Goal: Task Accomplishment & Management: Complete application form

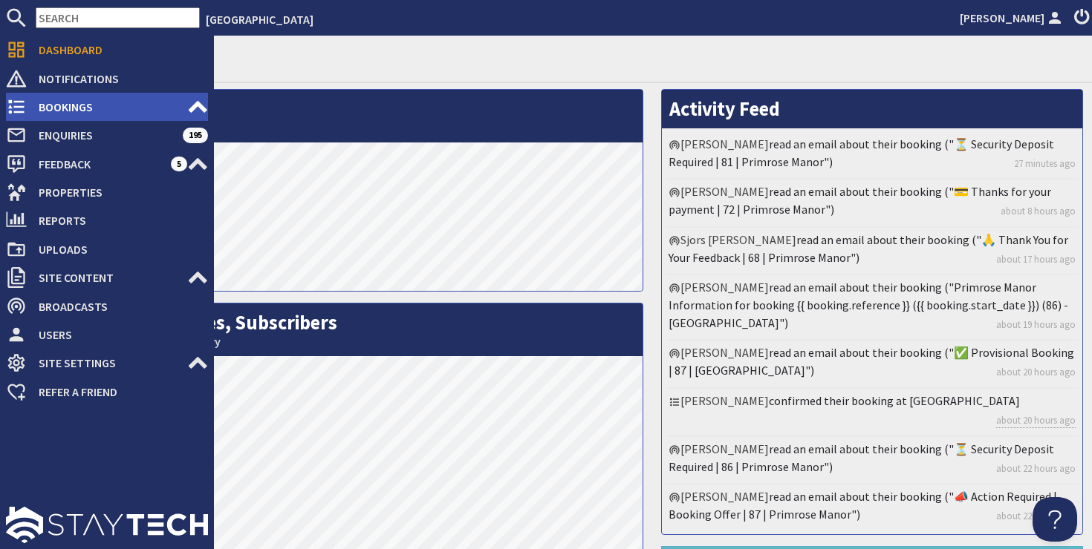
click at [76, 109] on span "Bookings" at bounding box center [107, 107] width 160 height 24
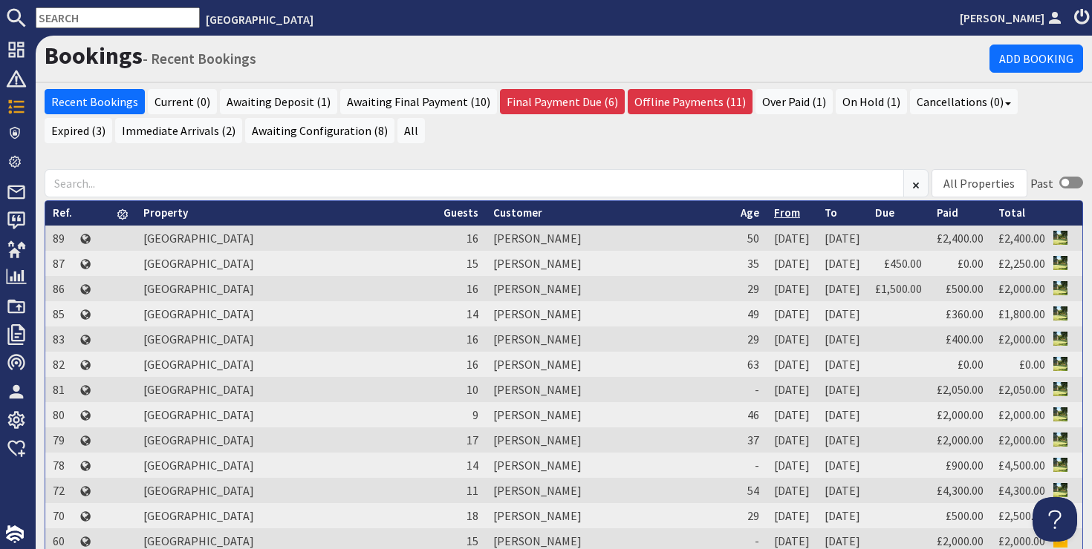
click at [774, 212] on link "From" at bounding box center [787, 213] width 26 height 14
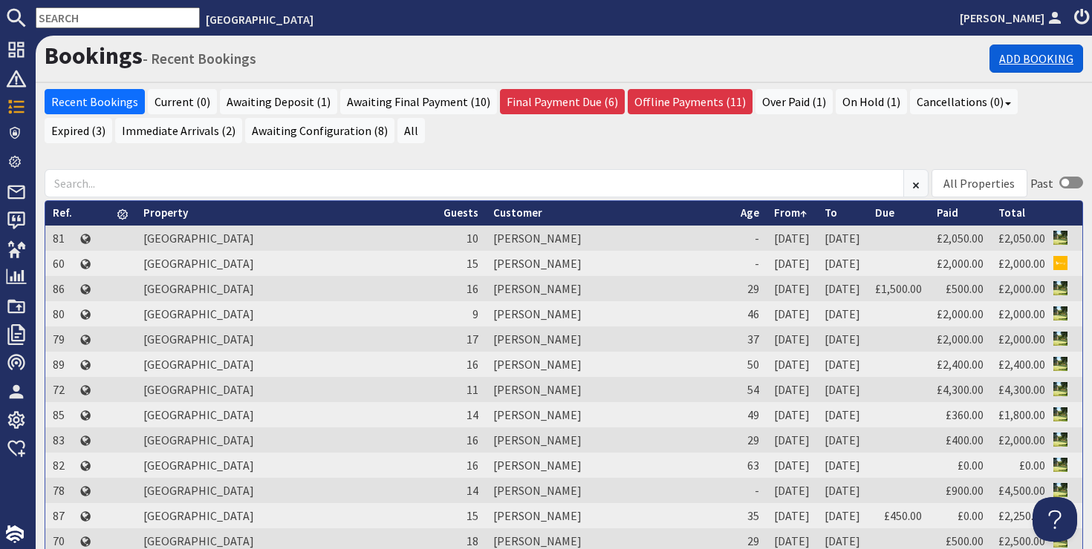
click at [1034, 57] on link "Add Booking" at bounding box center [1036, 59] width 94 height 28
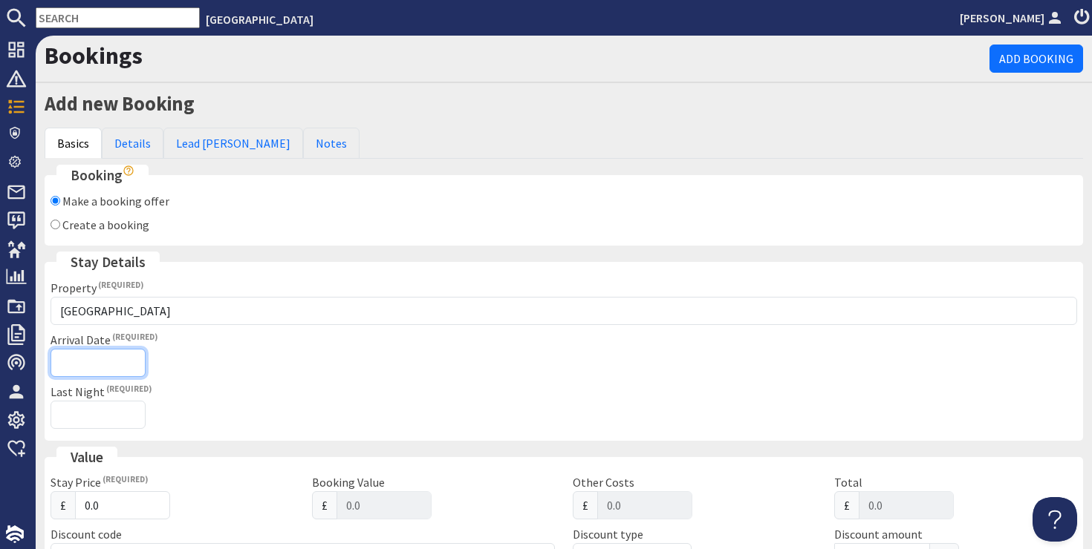
click at [114, 366] on input "Arrival Date" at bounding box center [97, 363] width 95 height 28
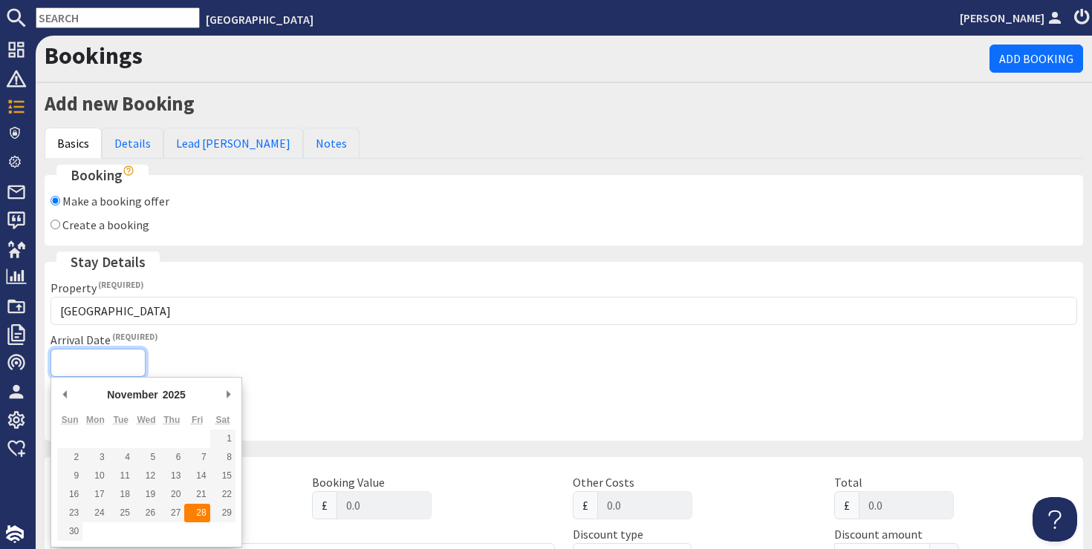
type input "[DATE]"
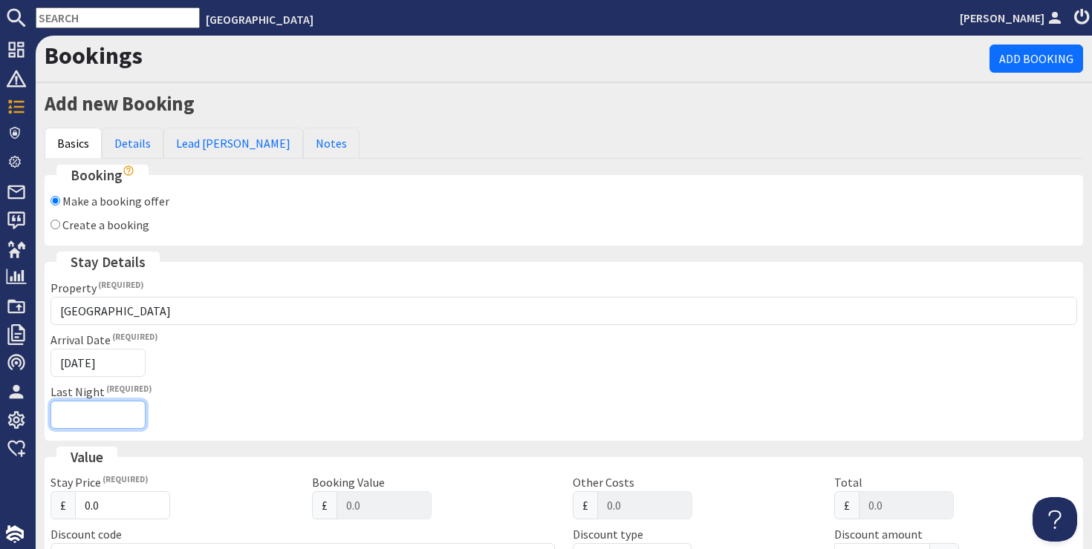
click at [101, 414] on input "Last Night" at bounding box center [97, 415] width 95 height 28
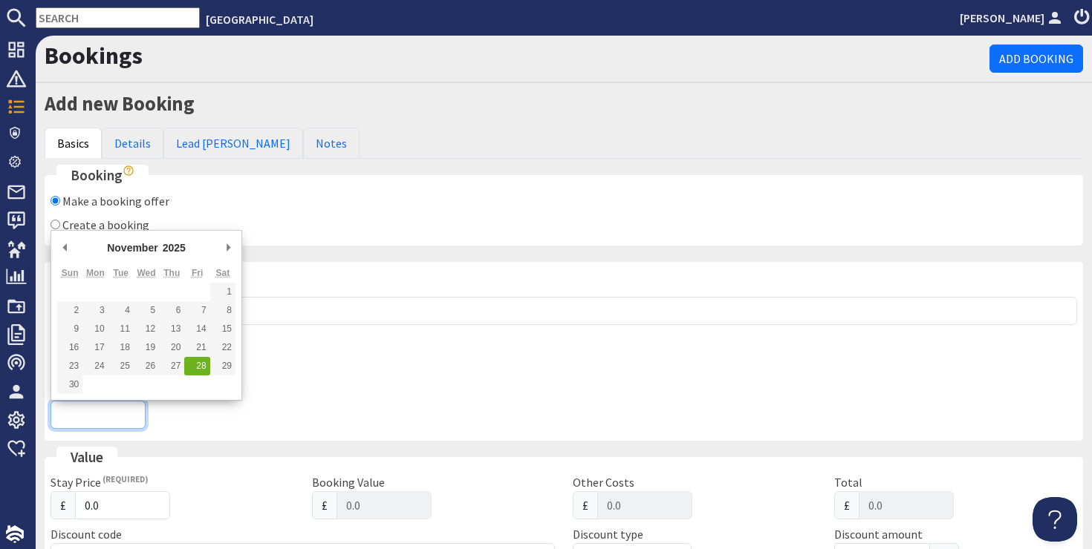
type input "[DATE]T23:59:59"
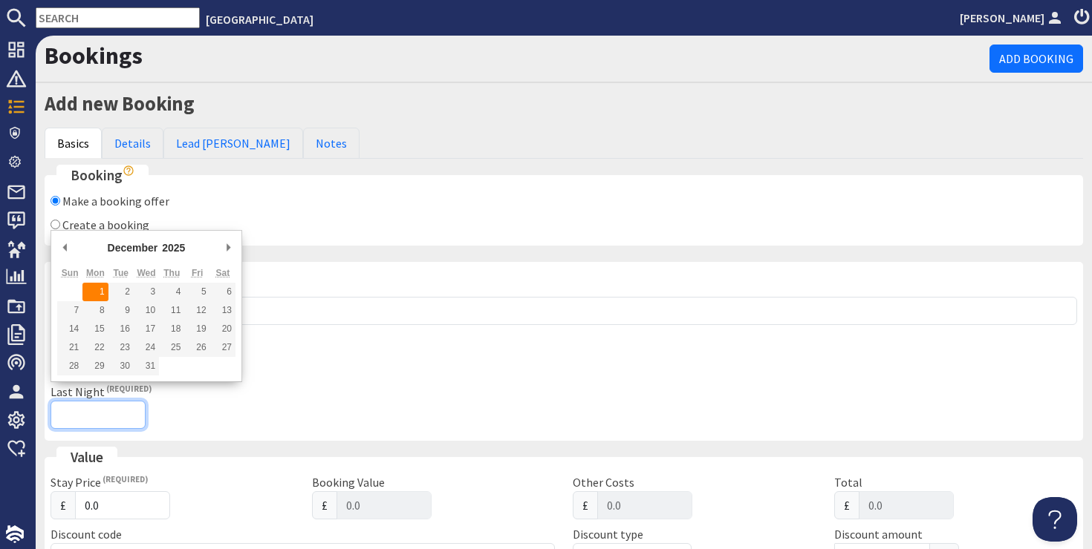
type input "[DATE]"
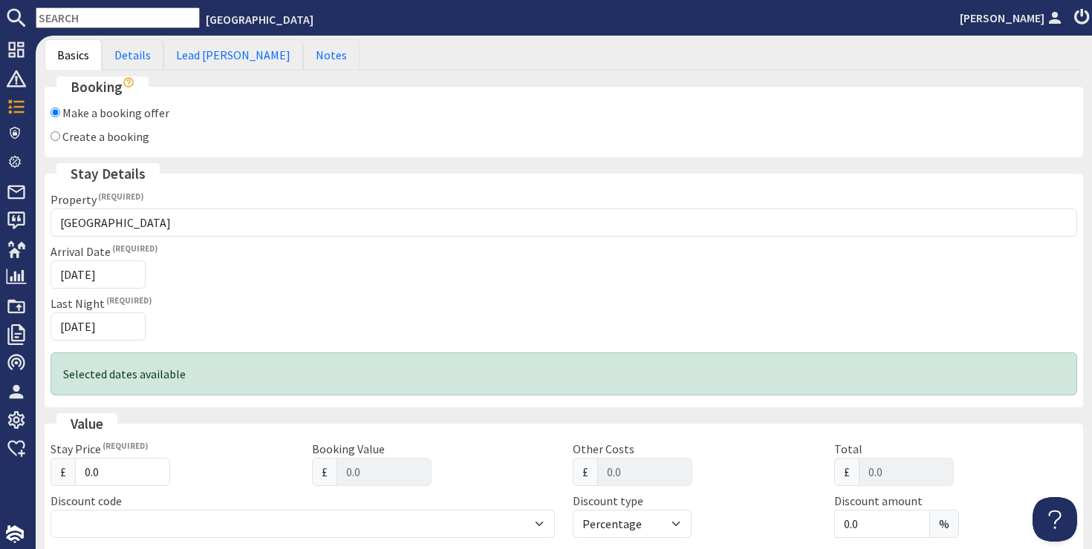
scroll to position [91, 0]
click at [115, 467] on input "0.0" at bounding box center [122, 470] width 95 height 28
type input "0"
type input "0.00"
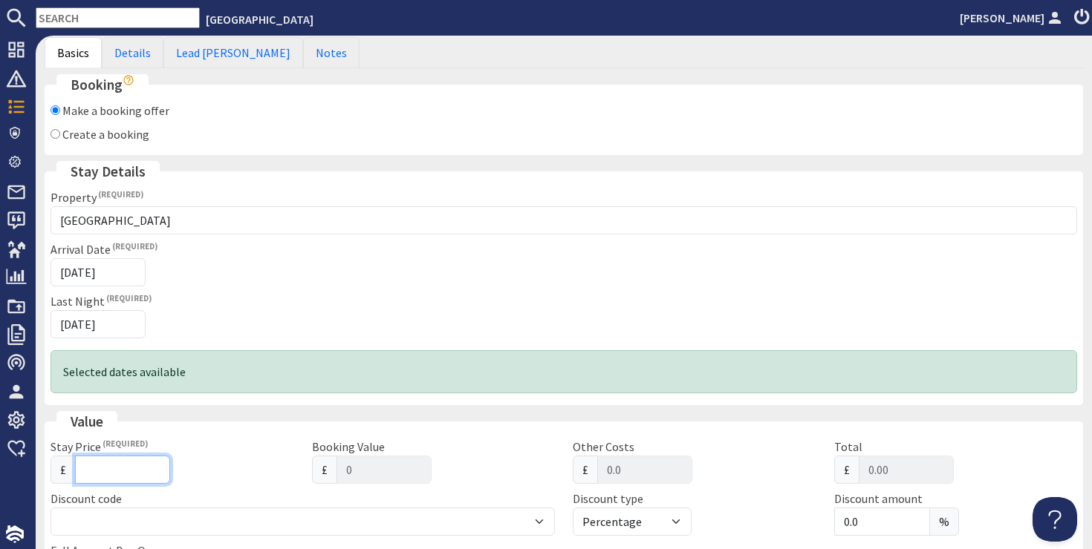
type input "2"
type input "2.00"
type input "20"
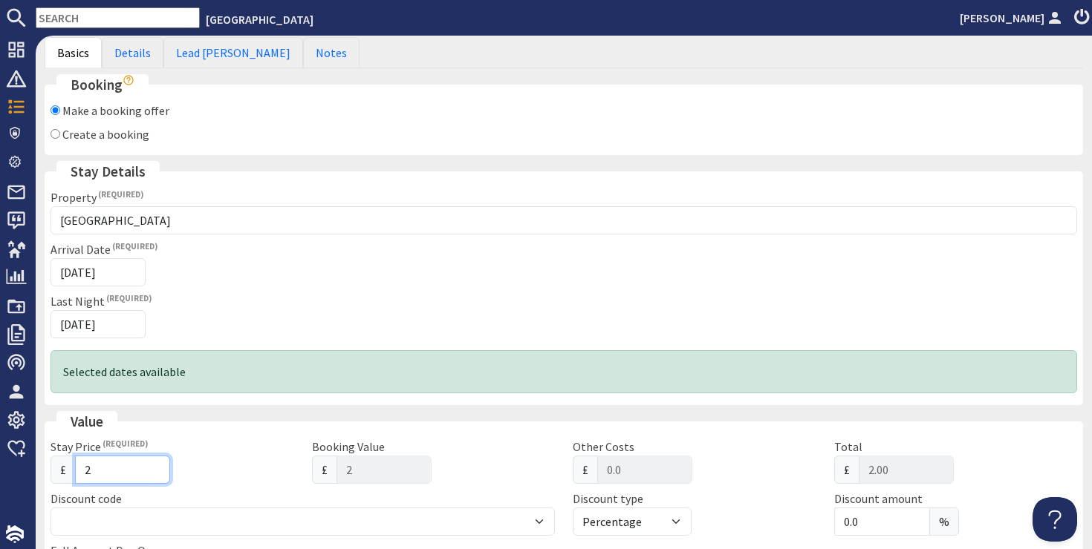
type input "20.00"
type input "200"
type input "200.00"
type input "2000"
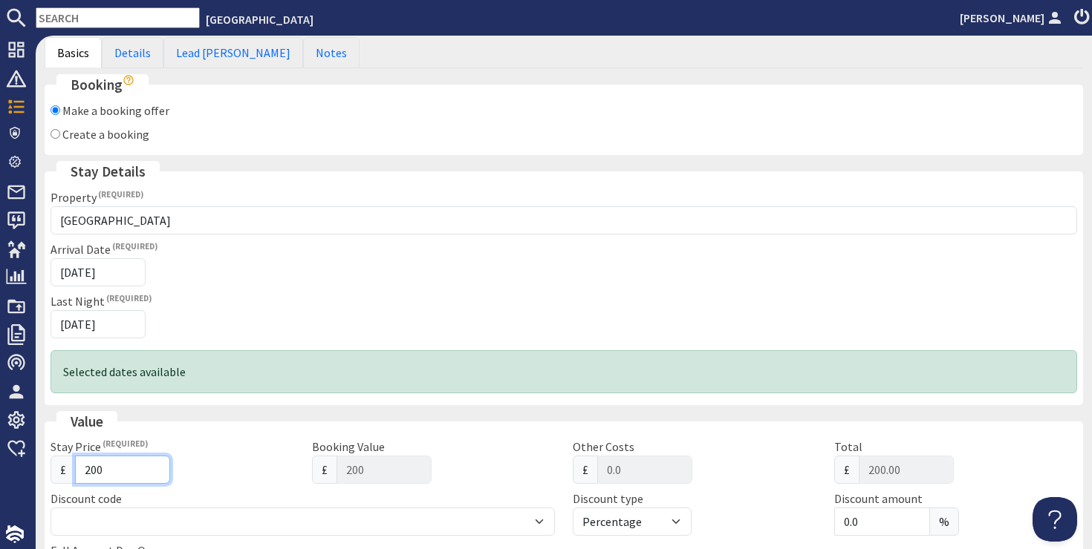
type input "2000"
type input "2000.00"
type input "2000"
click at [254, 479] on div "£ 2000" at bounding box center [172, 470] width 244 height 28
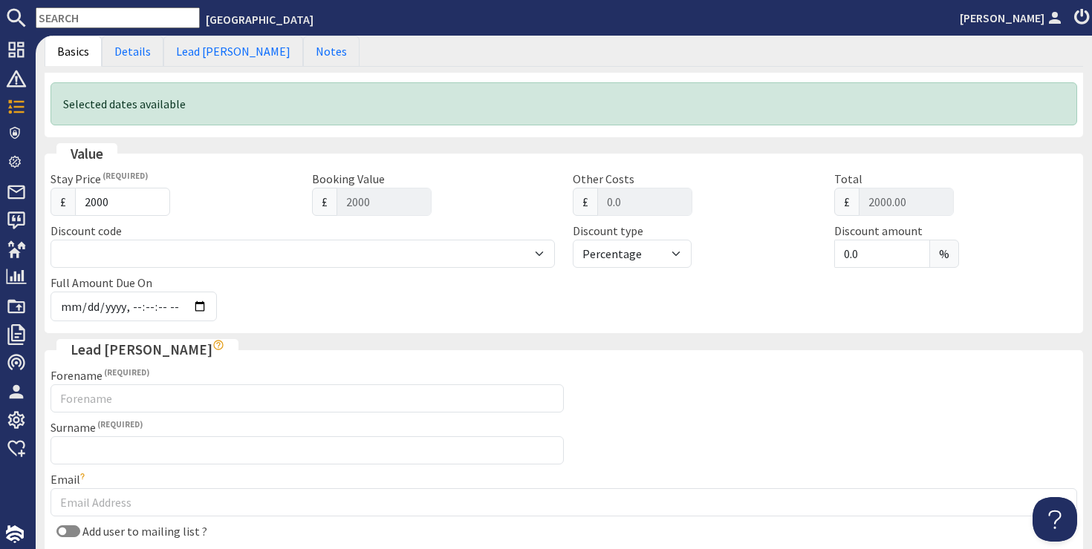
scroll to position [368, 0]
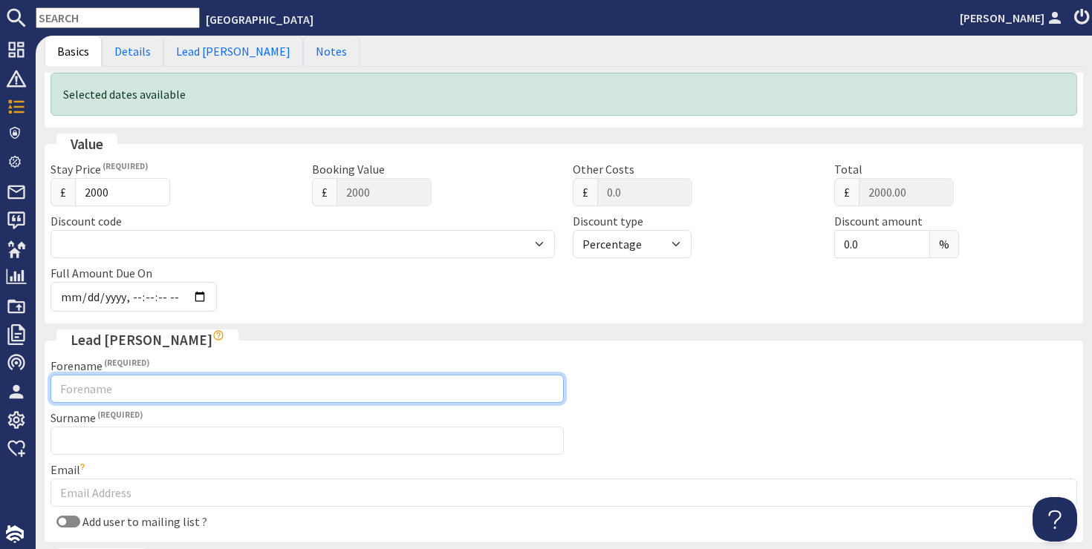
click at [111, 393] on input "Forename" at bounding box center [306, 389] width 513 height 28
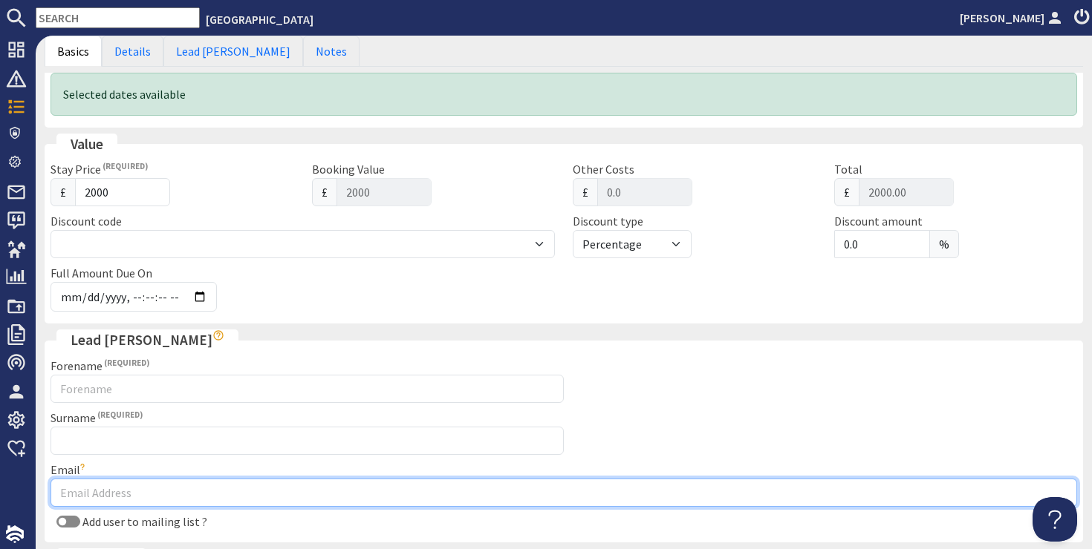
click at [74, 496] on input "Email" at bounding box center [563, 493] width 1026 height 28
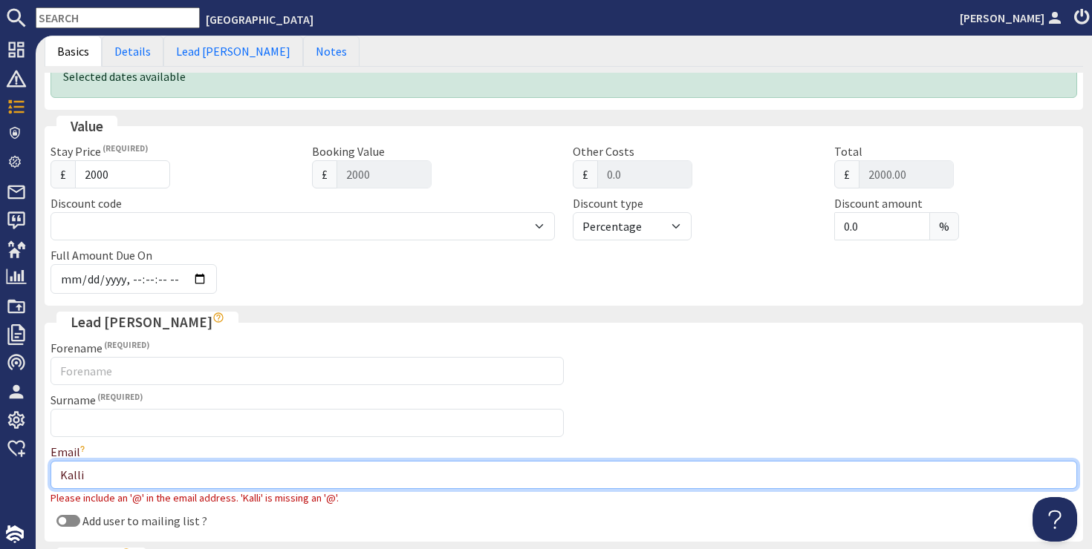
scroll to position [387, 0]
type input "K"
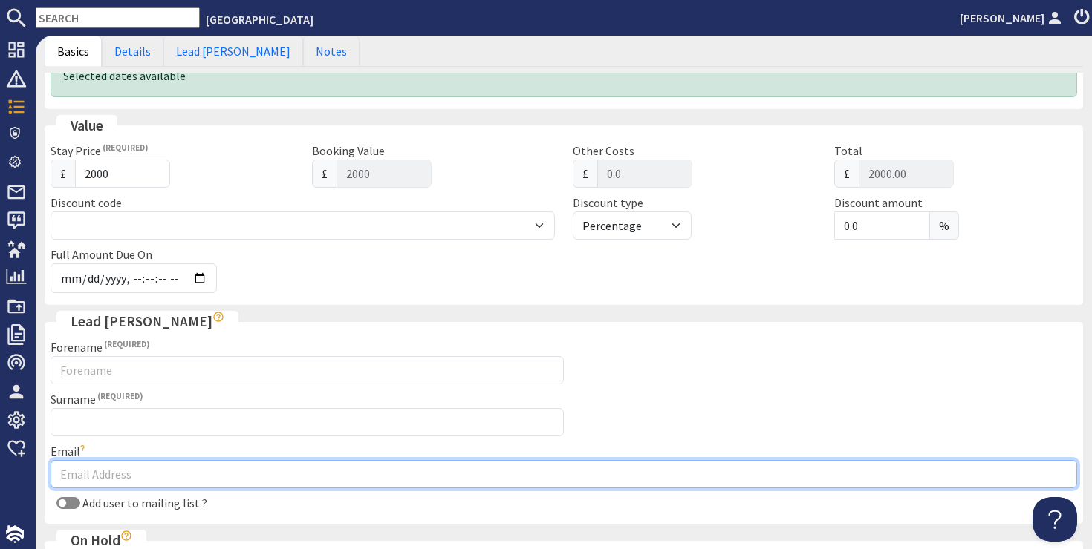
paste input "email"
paste input "[EMAIL_ADDRESS][DOMAIN_NAME]"
type input "[EMAIL_ADDRESS][DOMAIN_NAME]"
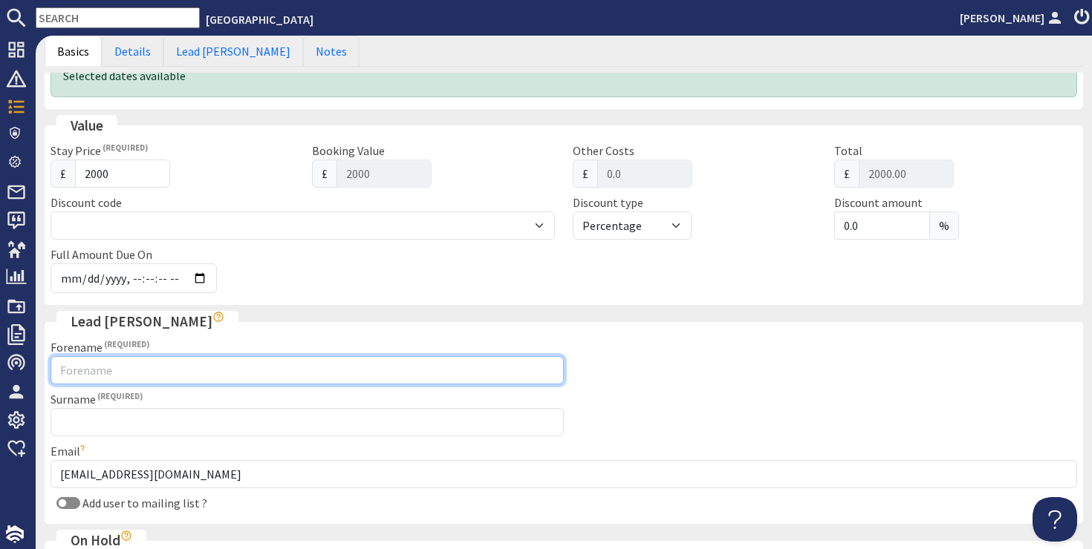
click at [108, 371] on input "Forename" at bounding box center [306, 370] width 513 height 28
type input "Kalli"
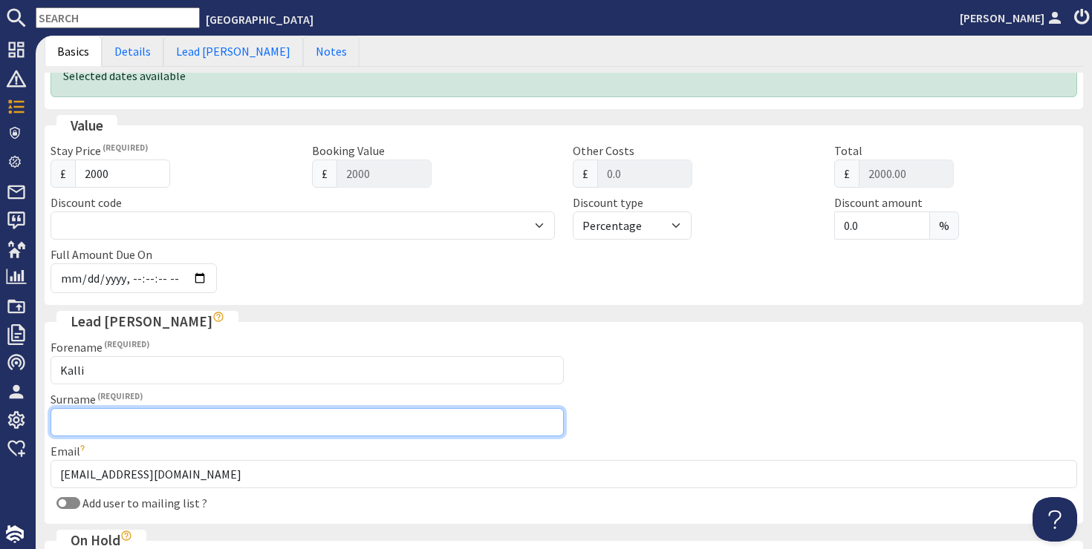
click at [84, 412] on input "Surname" at bounding box center [306, 422] width 513 height 28
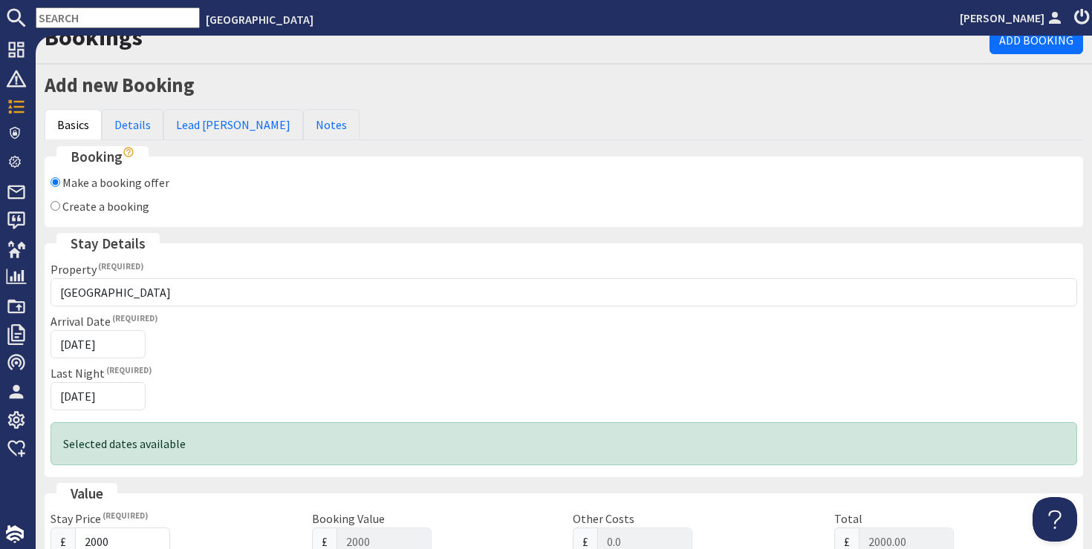
scroll to position [13, 0]
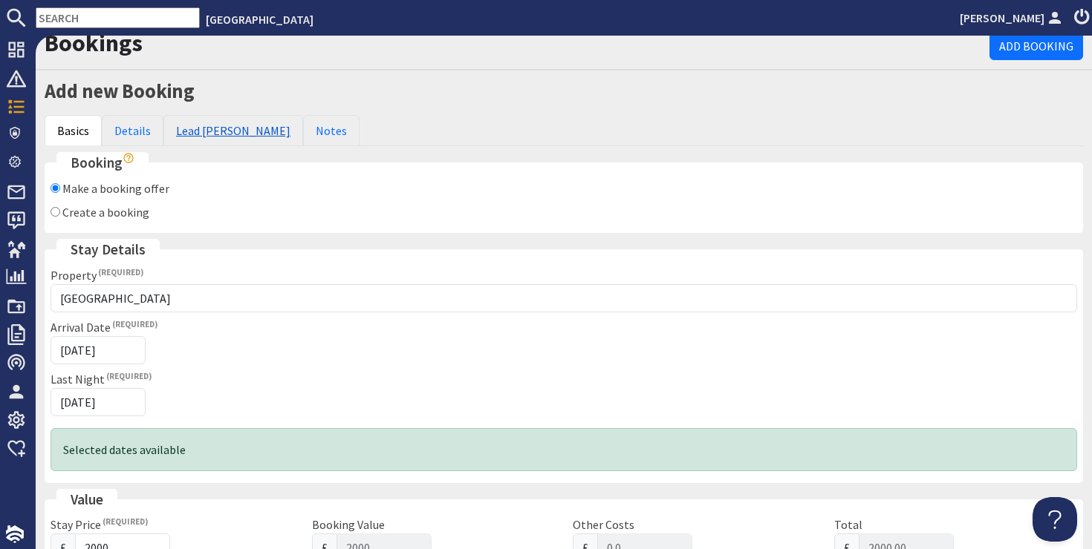
type input "[PERSON_NAME]"
click at [190, 131] on link "Lead [PERSON_NAME]" at bounding box center [233, 130] width 140 height 31
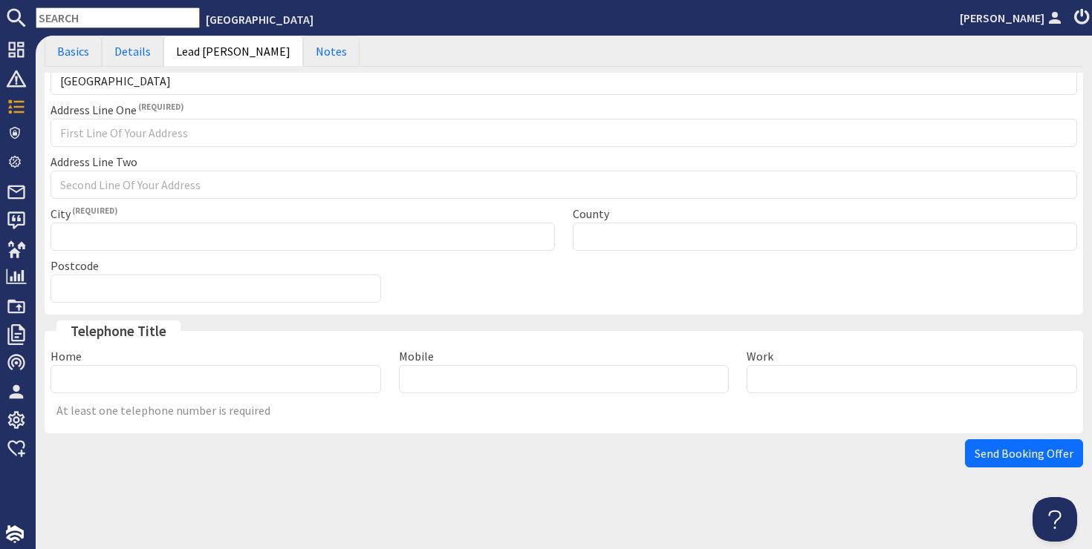
scroll to position [0, 0]
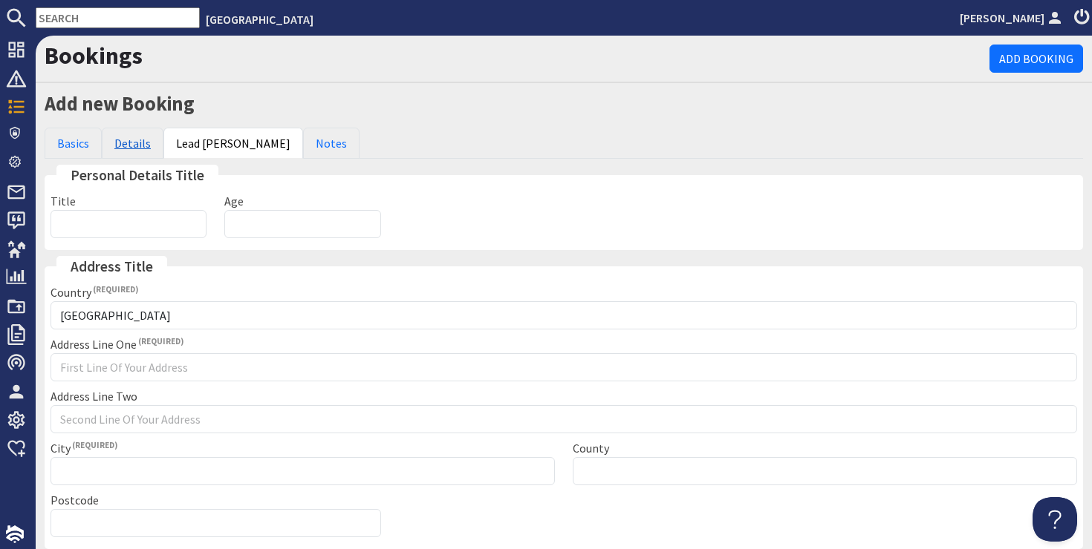
click at [124, 147] on link "Details" at bounding box center [133, 143] width 62 height 31
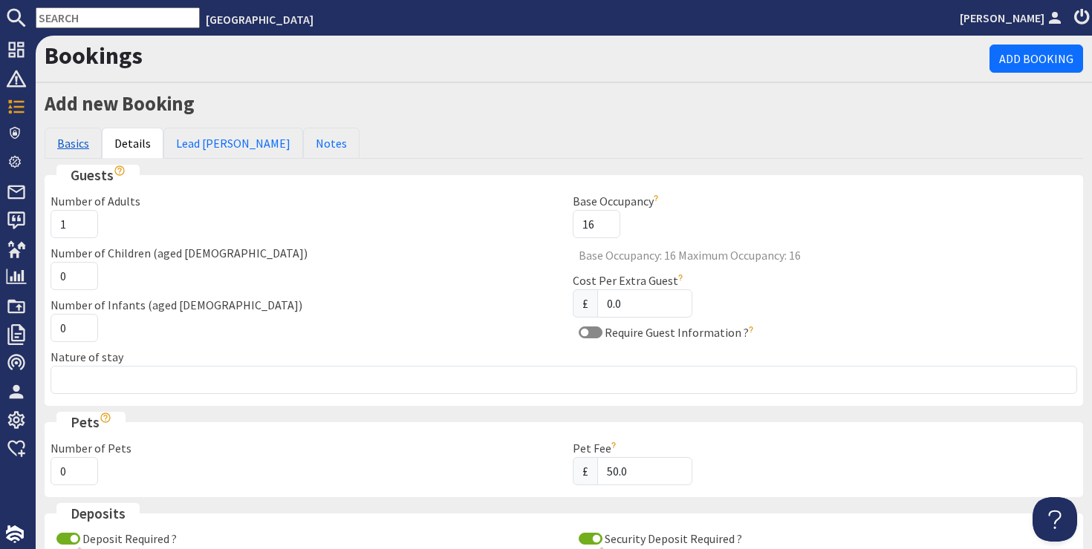
click at [79, 143] on link "Basics" at bounding box center [73, 143] width 57 height 31
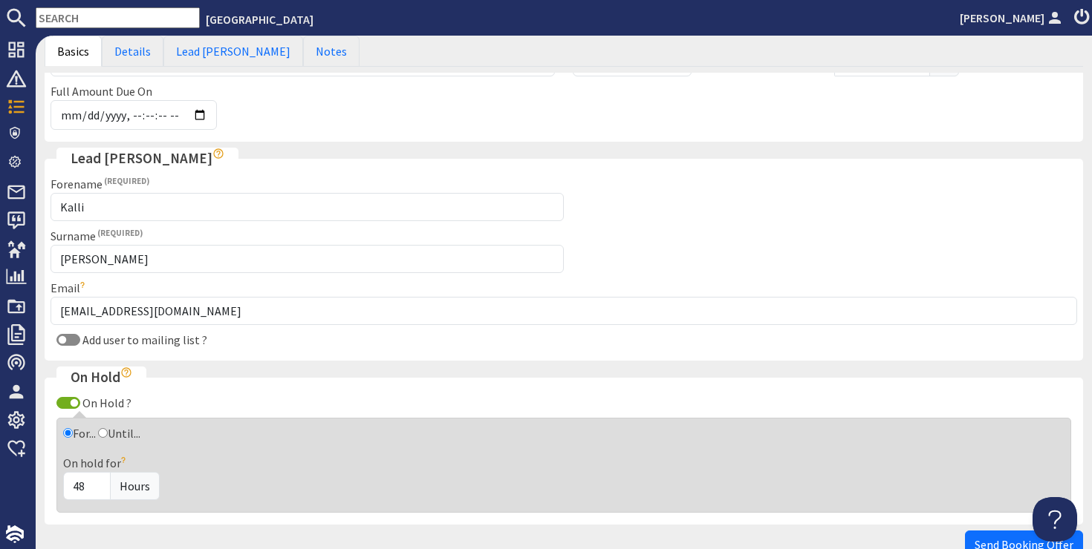
scroll to position [642, 0]
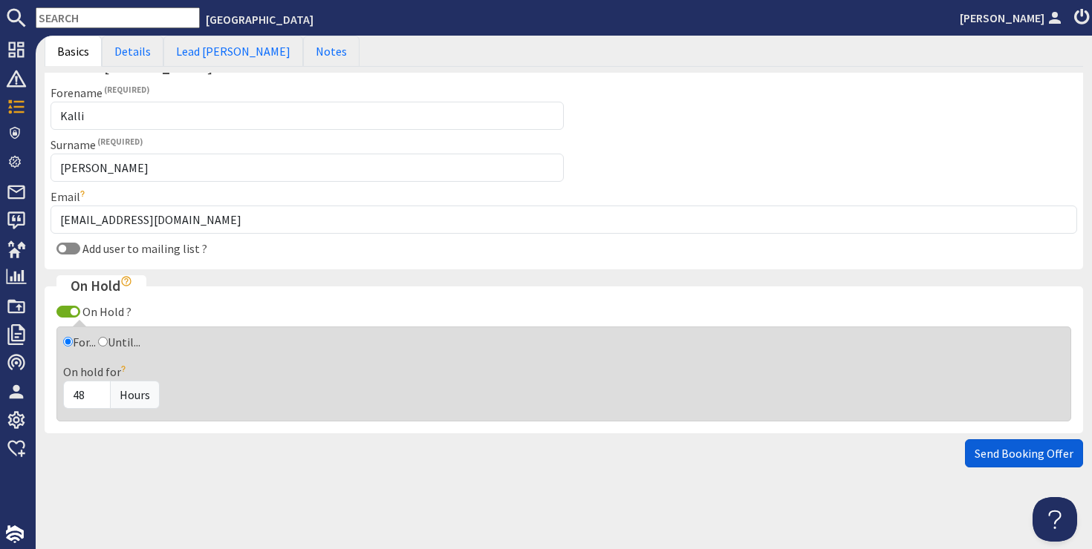
click at [979, 454] on span "Send Booking Offer" at bounding box center [1023, 453] width 99 height 15
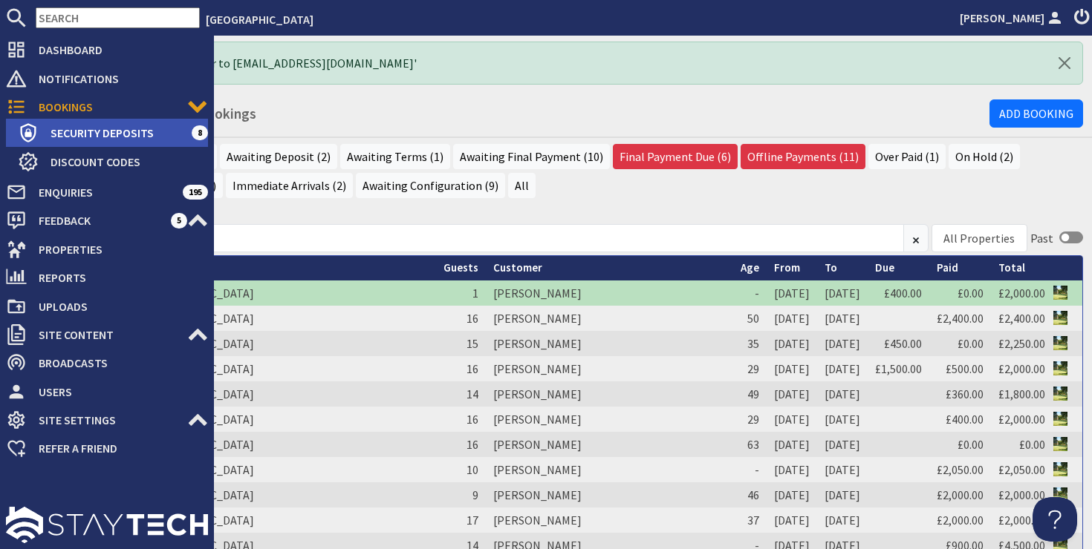
click at [57, 127] on span "Security Deposits" at bounding box center [115, 133] width 153 height 24
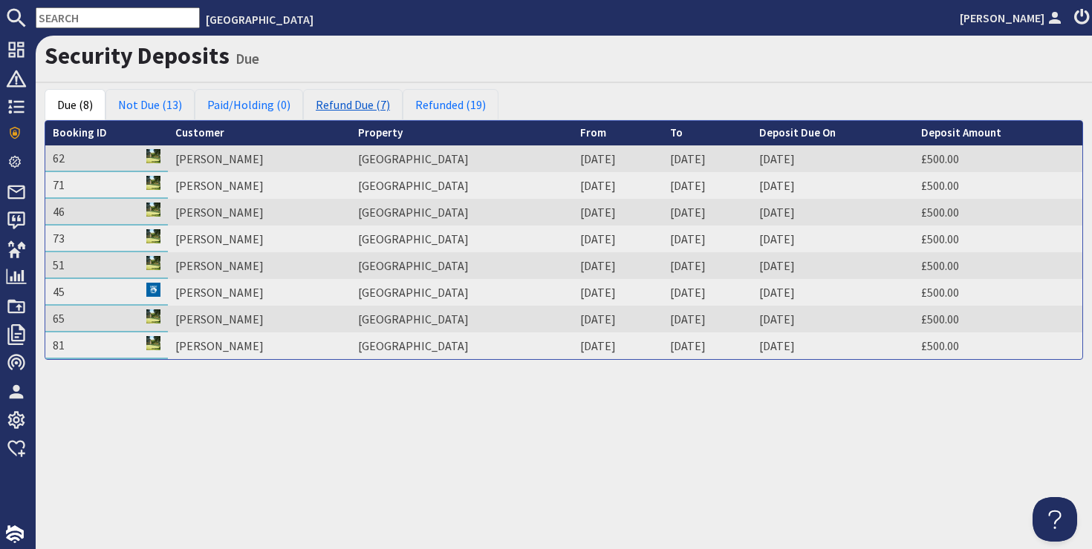
click at [356, 102] on link "Refund Due (7)" at bounding box center [352, 104] width 99 height 31
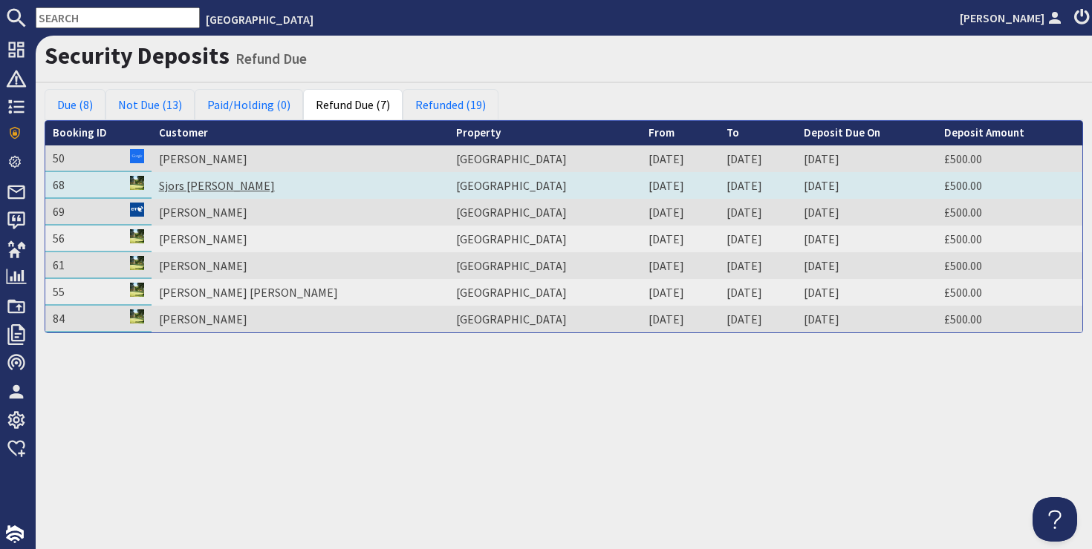
click at [213, 184] on link "Sjors [PERSON_NAME]" at bounding box center [217, 185] width 116 height 15
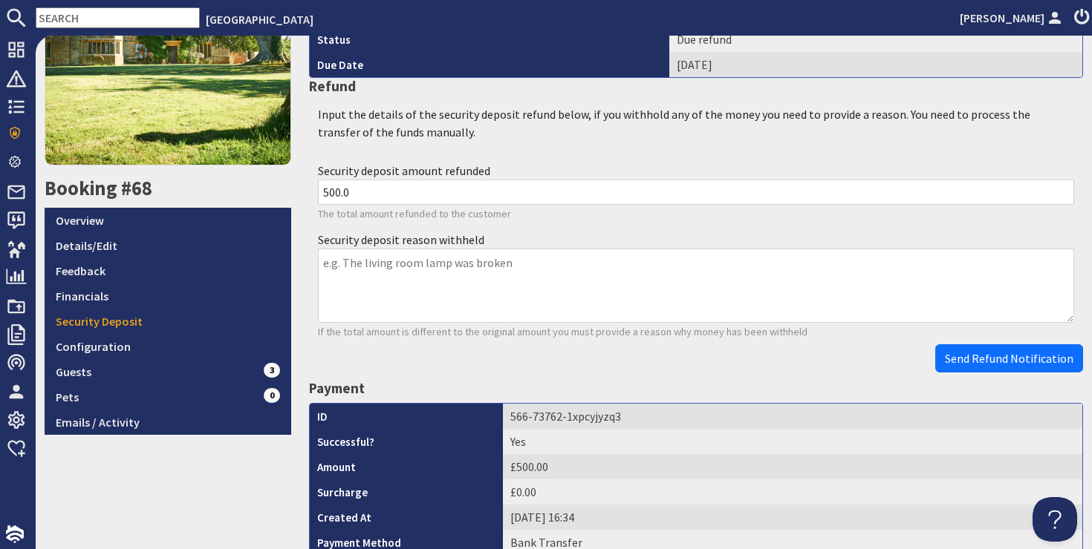
scroll to position [229, 0]
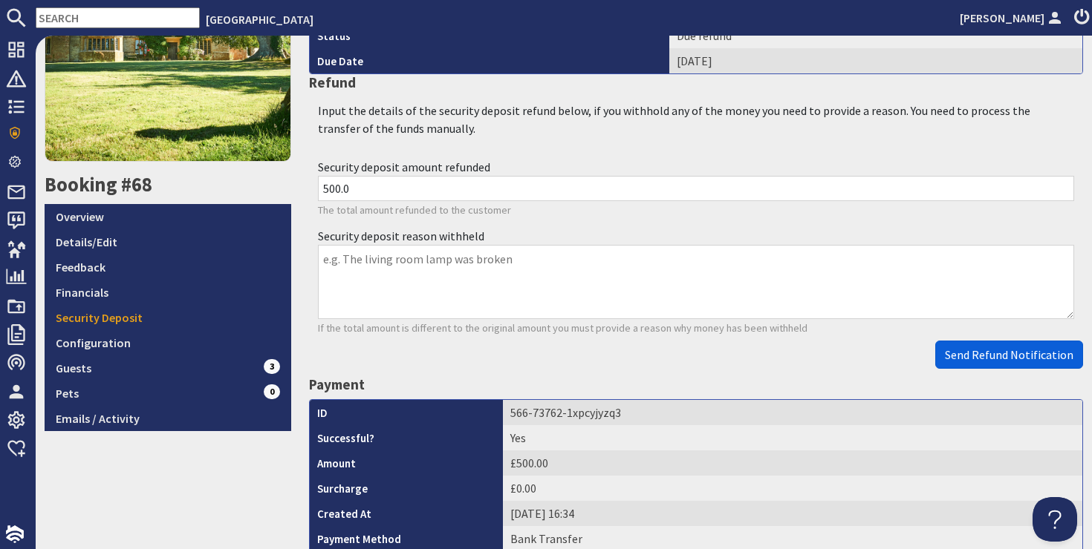
click at [1024, 355] on span "Send Refund Notification" at bounding box center [1009, 355] width 128 height 15
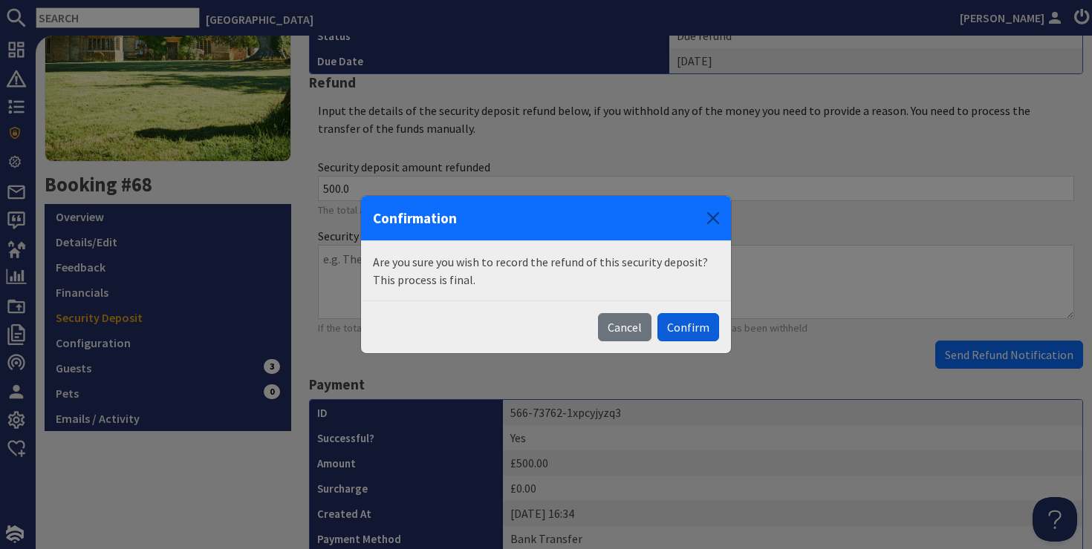
click at [672, 327] on button "Confirm" at bounding box center [688, 327] width 62 height 28
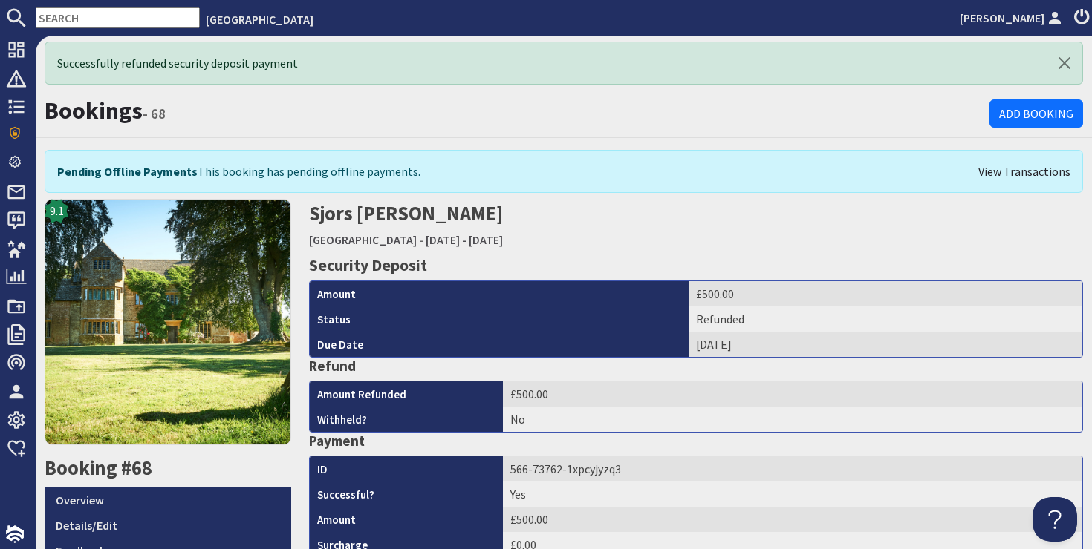
scroll to position [0, 0]
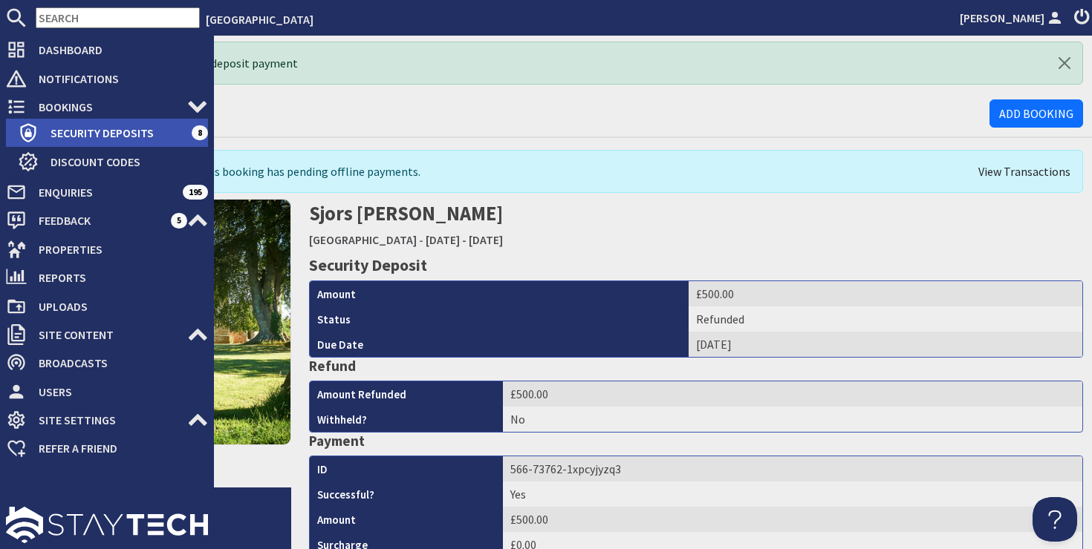
click at [65, 135] on span "Security Deposits" at bounding box center [115, 133] width 153 height 24
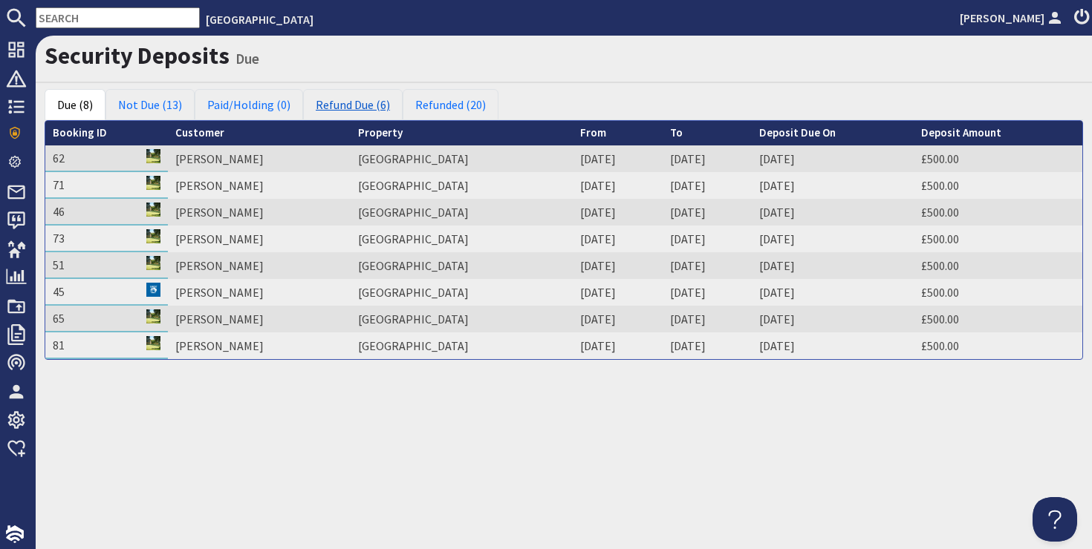
click at [348, 105] on link "Refund Due (6)" at bounding box center [352, 104] width 99 height 31
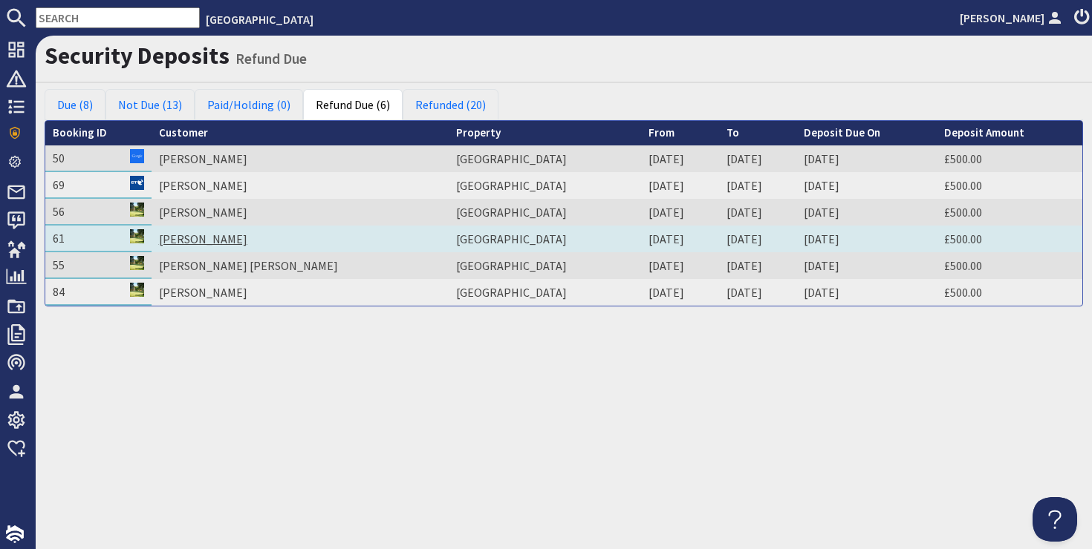
click at [219, 239] on link "[PERSON_NAME]" at bounding box center [203, 239] width 88 height 15
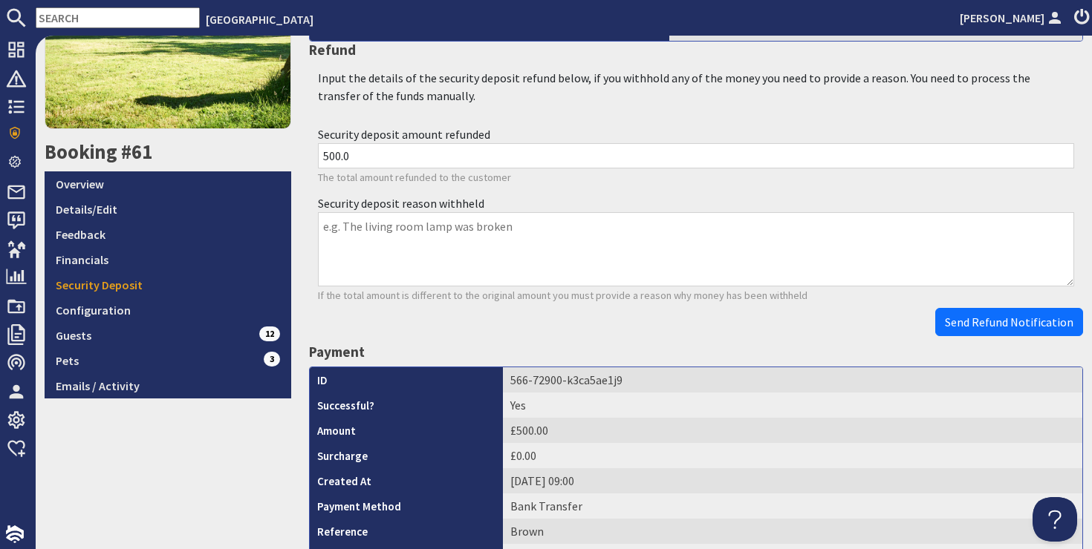
scroll to position [293, 0]
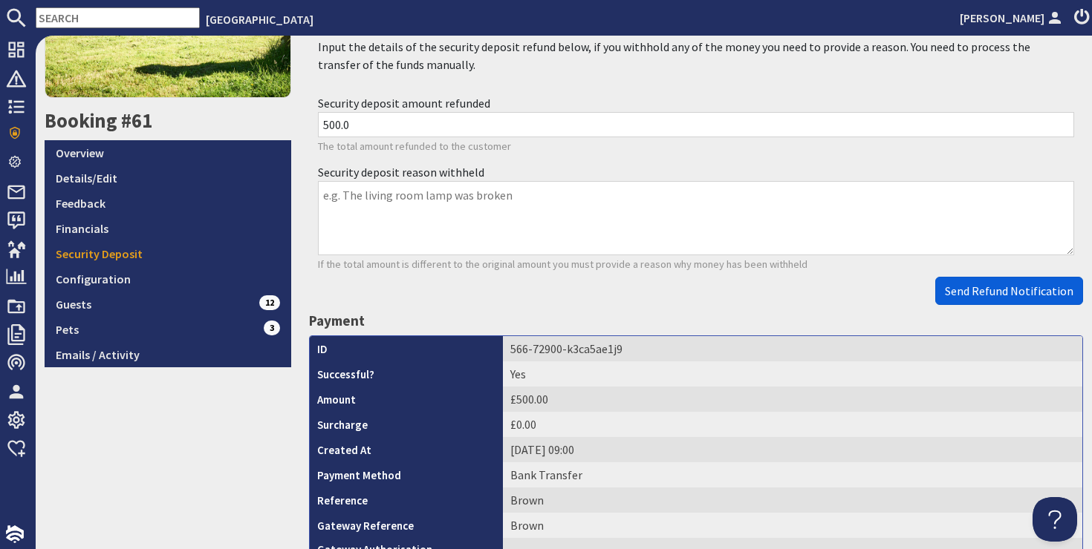
click at [1015, 289] on span "Send Refund Notification" at bounding box center [1009, 291] width 128 height 15
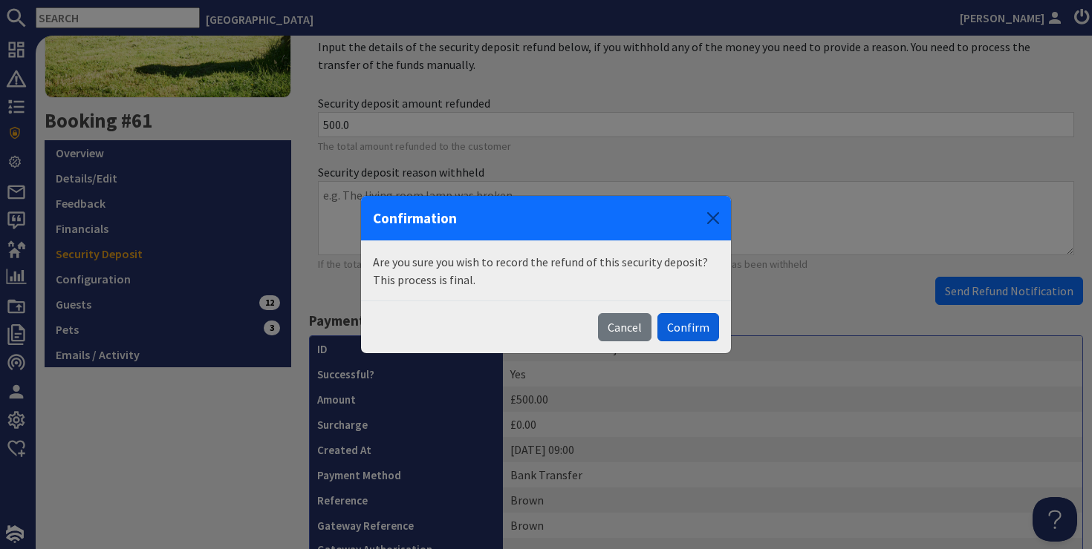
click at [694, 324] on button "Confirm" at bounding box center [688, 327] width 62 height 28
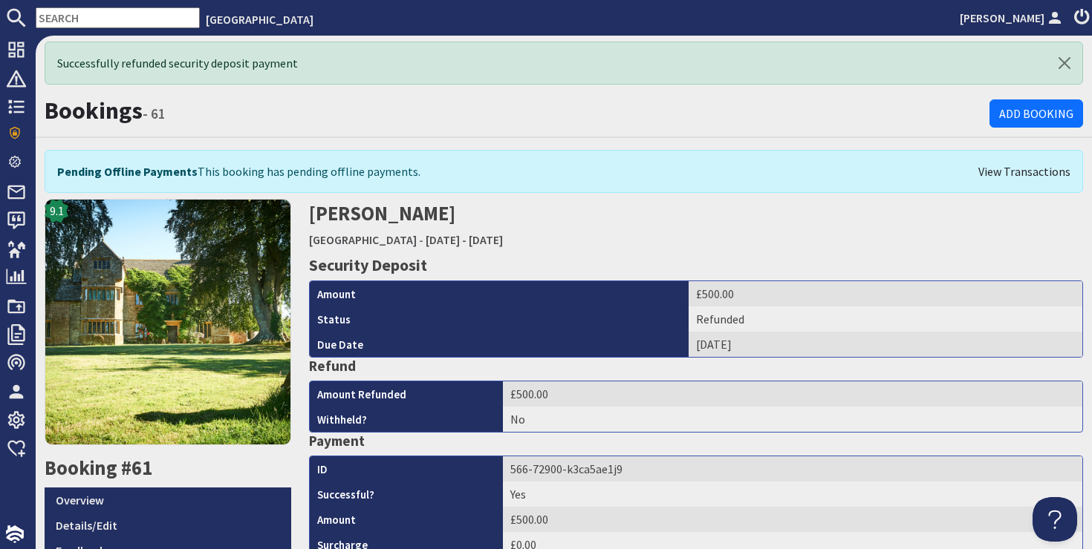
scroll to position [0, 0]
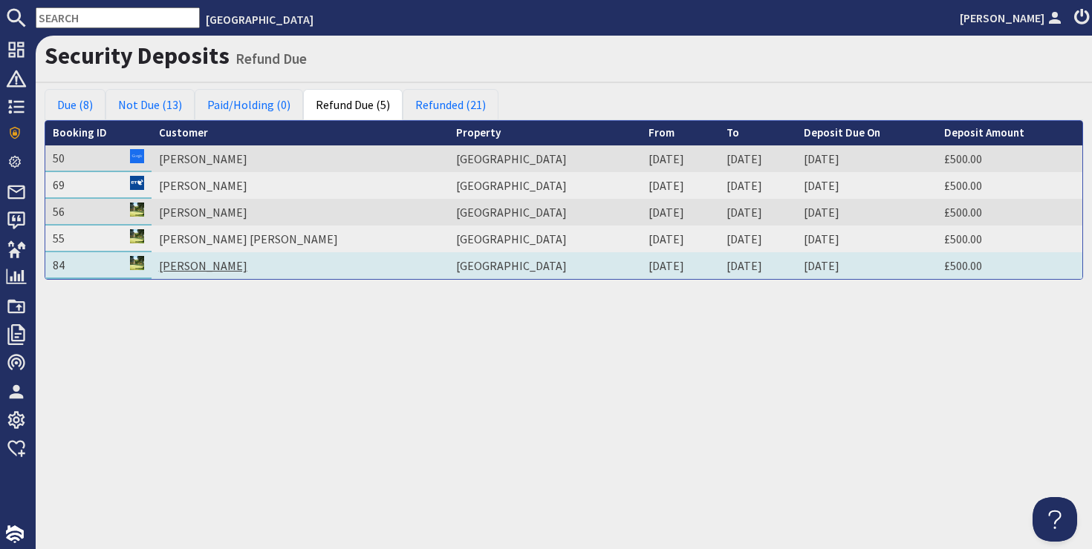
click at [214, 268] on link "[PERSON_NAME]" at bounding box center [203, 265] width 88 height 15
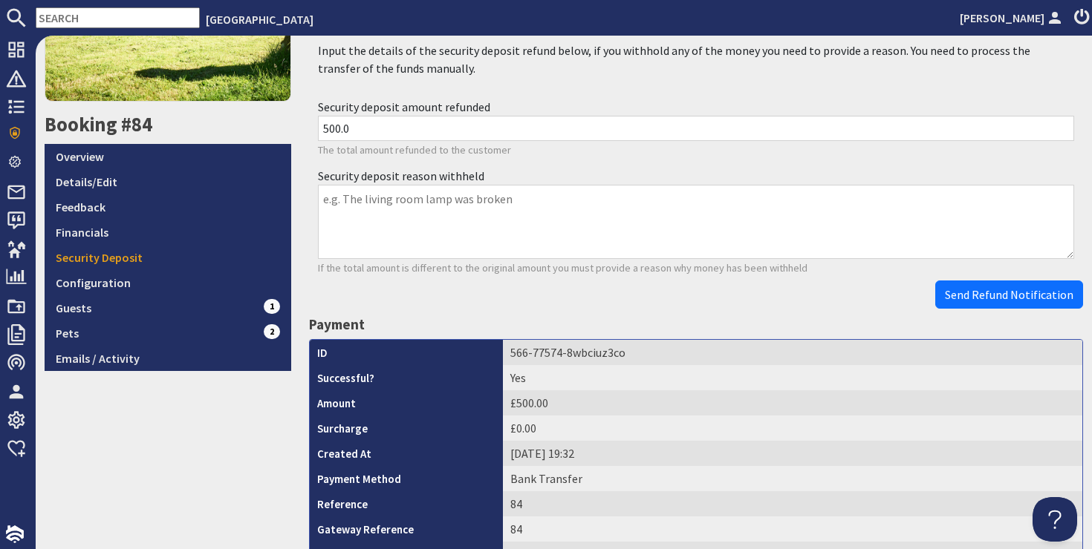
scroll to position [294, 0]
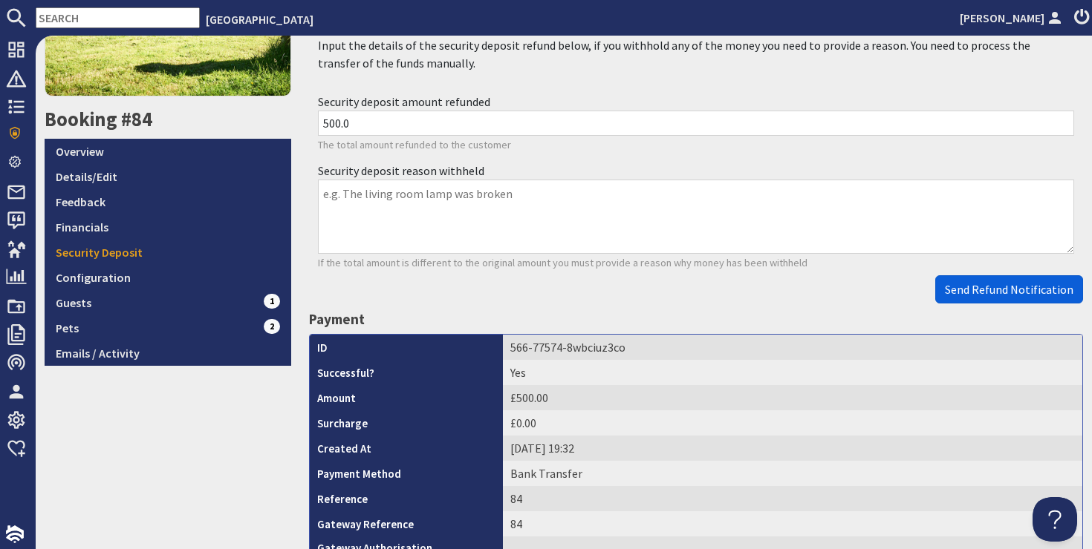
click at [1021, 287] on span "Send Refund Notification" at bounding box center [1009, 289] width 128 height 15
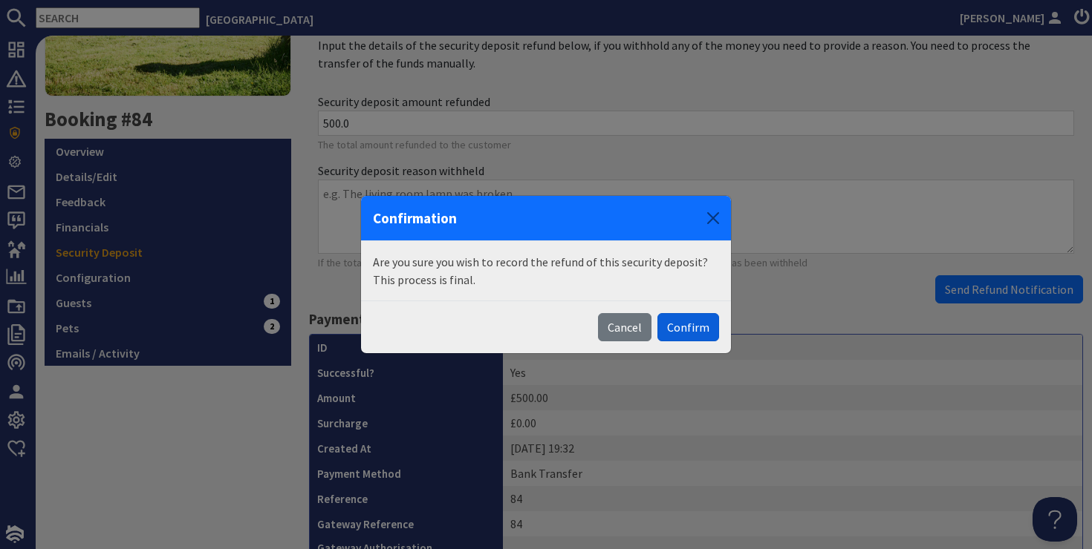
click at [674, 324] on button "Confirm" at bounding box center [688, 327] width 62 height 28
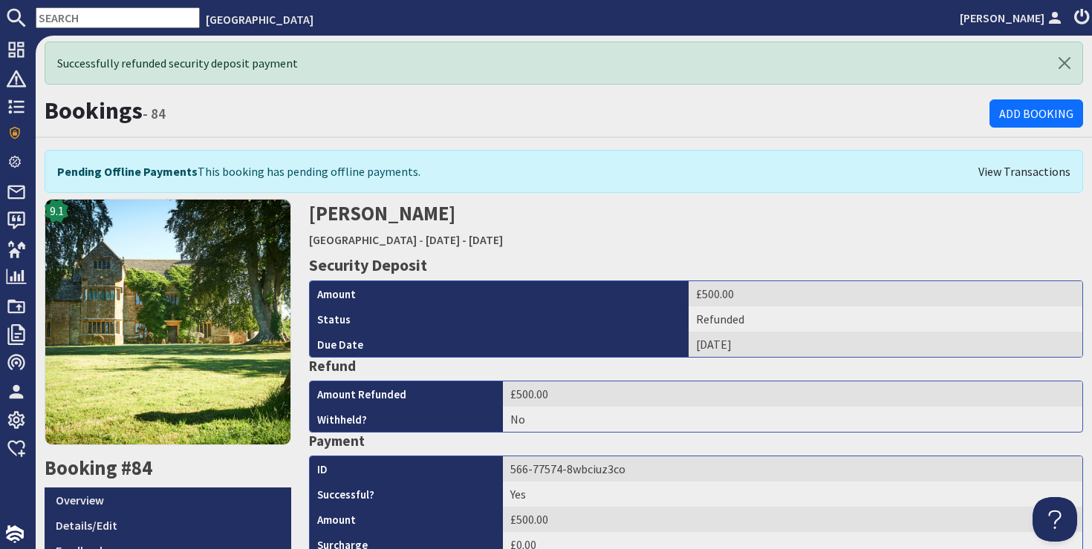
scroll to position [0, 0]
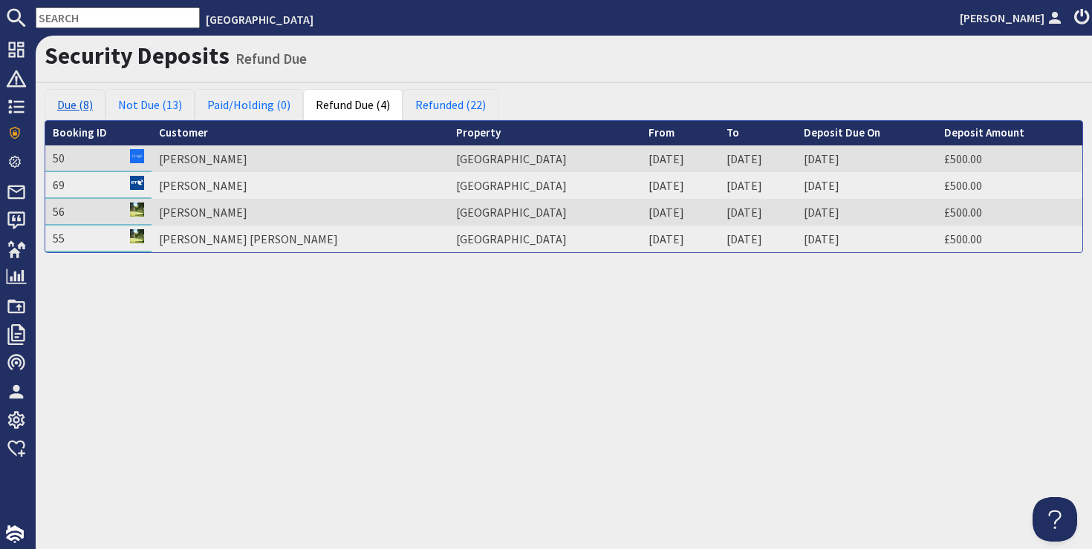
click at [64, 102] on link "Due (8)" at bounding box center [75, 104] width 61 height 31
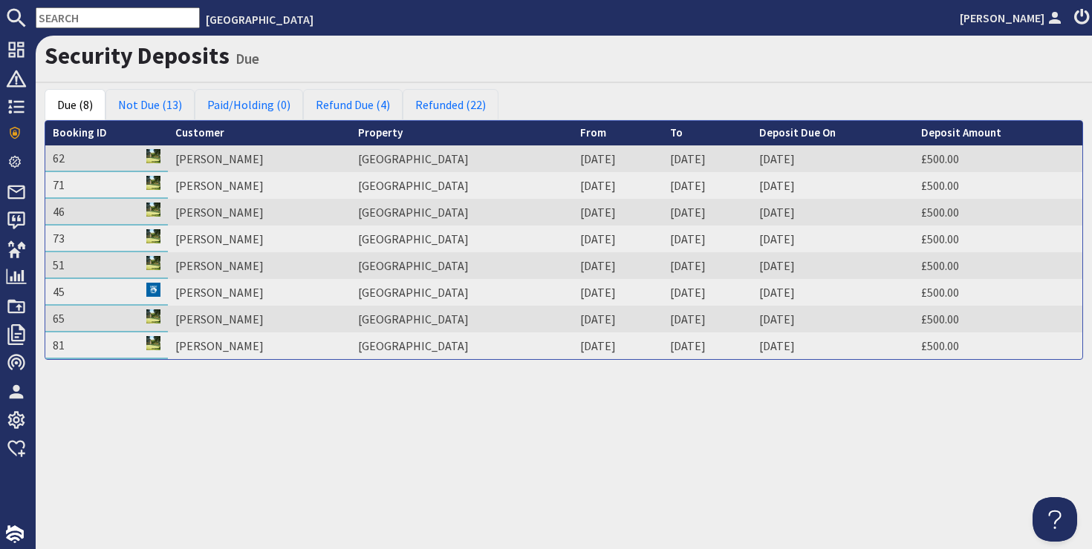
click at [572, 131] on th "From" at bounding box center [616, 133] width 89 height 25
click at [572, 137] on th "From" at bounding box center [616, 133] width 89 height 25
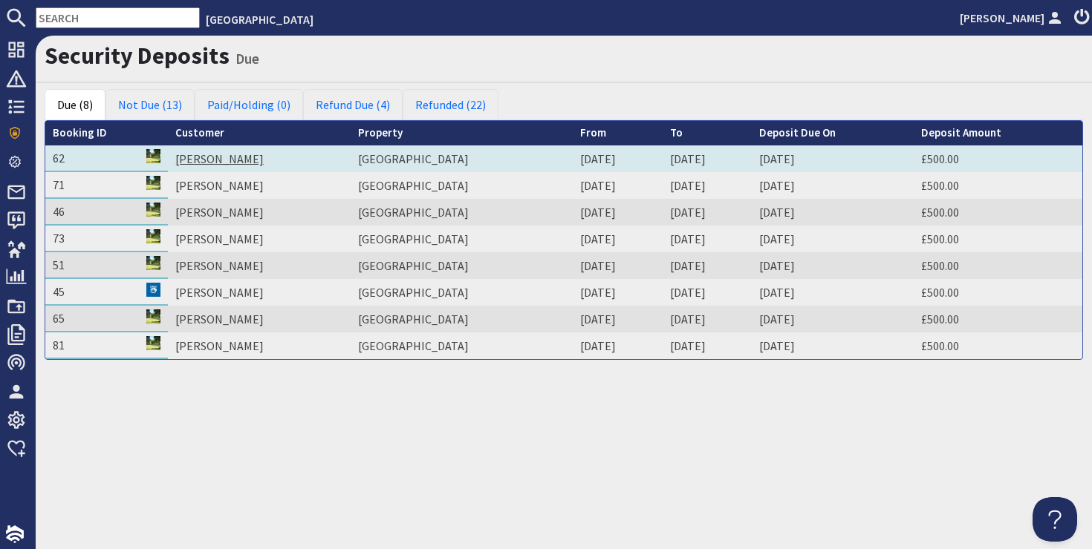
click at [219, 157] on link "[PERSON_NAME]" at bounding box center [219, 158] width 88 height 15
